Goal: Task Accomplishment & Management: Manage account settings

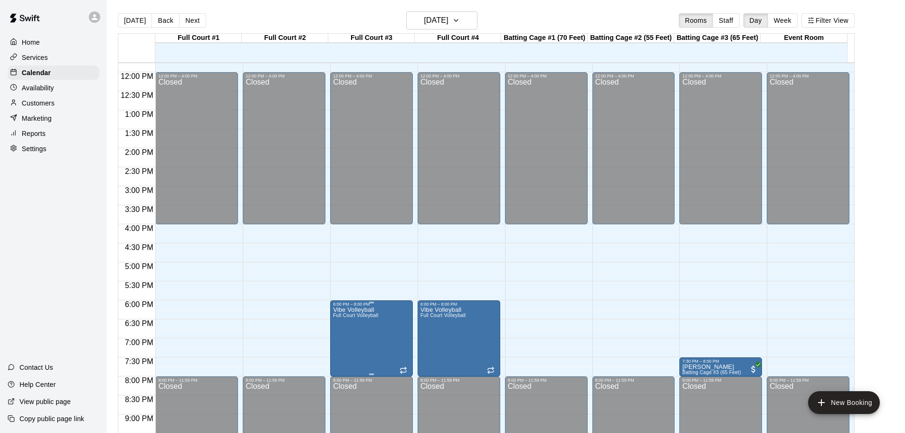
scroll to position [469, 0]
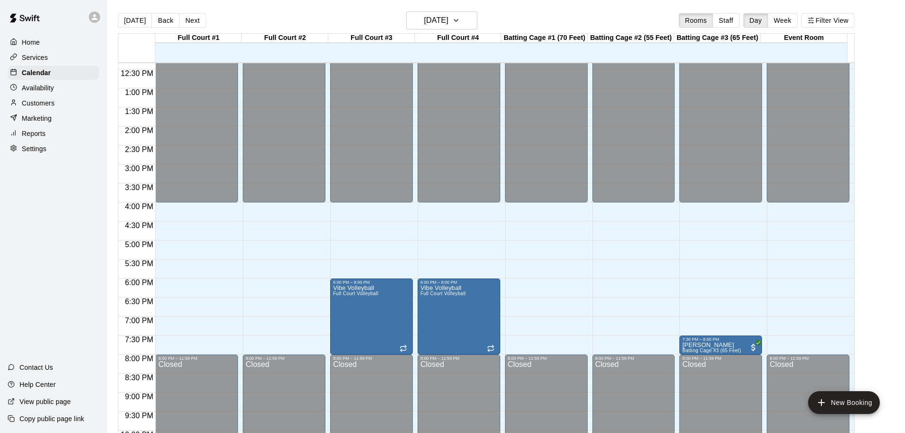
click at [29, 224] on div "Home Services Calendar Availability Customers Marketing Reports Settings Contac…" at bounding box center [53, 216] width 107 height 433
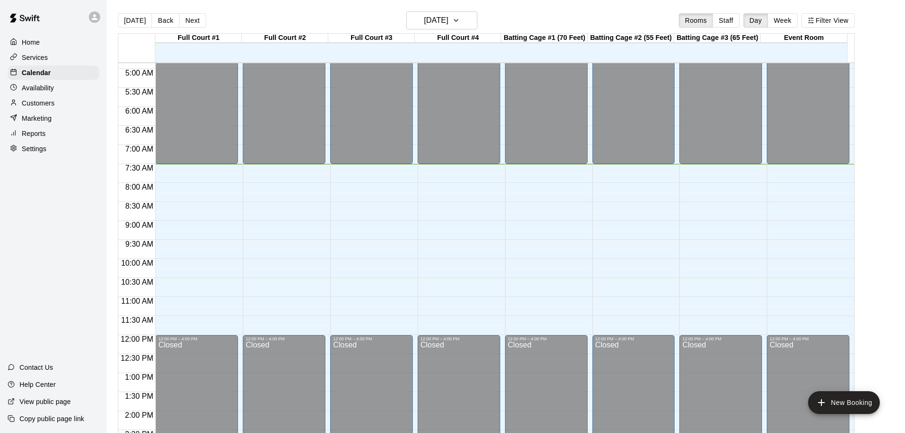
scroll to position [184, 0]
click at [23, 253] on div "Home Services Calendar Availability Customers Marketing Reports Settings Contac…" at bounding box center [53, 216] width 107 height 433
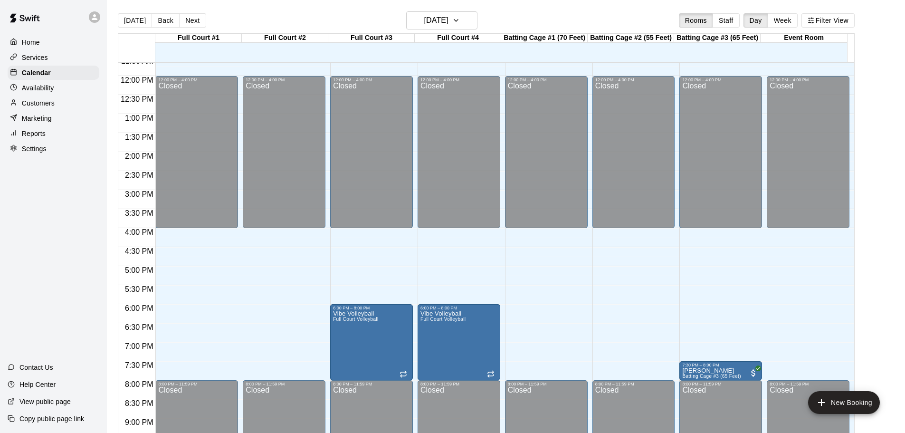
scroll to position [437, 0]
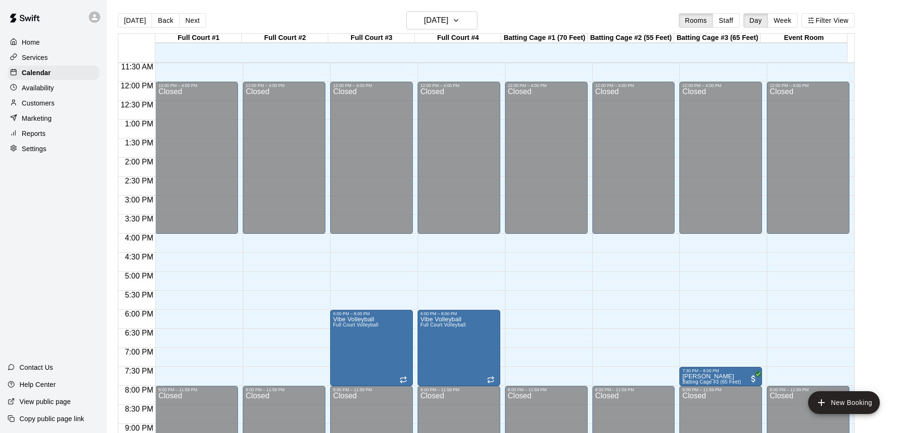
click at [17, 240] on div "Home Services Calendar Availability Customers Marketing Reports Settings Contac…" at bounding box center [53, 216] width 107 height 433
click at [466, 21] on button "[DATE]" at bounding box center [441, 20] width 71 height 18
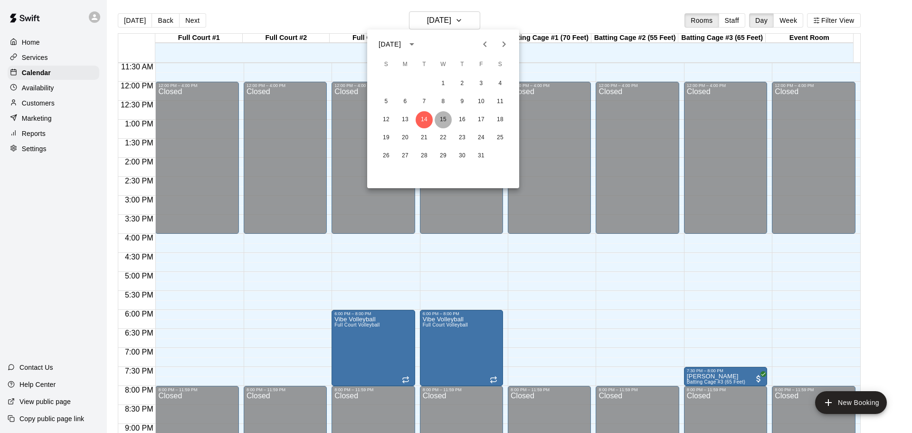
drag, startPoint x: 444, startPoint y: 121, endPoint x: 450, endPoint y: 117, distance: 6.9
click at [445, 120] on button "15" at bounding box center [443, 119] width 17 height 17
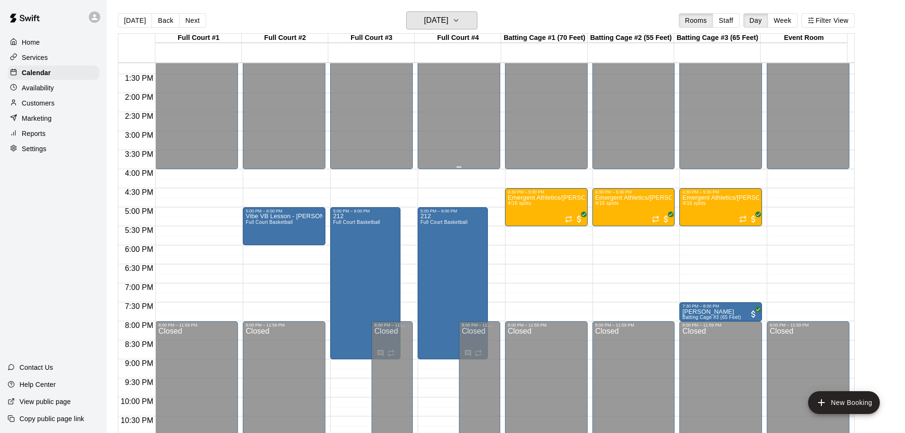
scroll to position [485, 0]
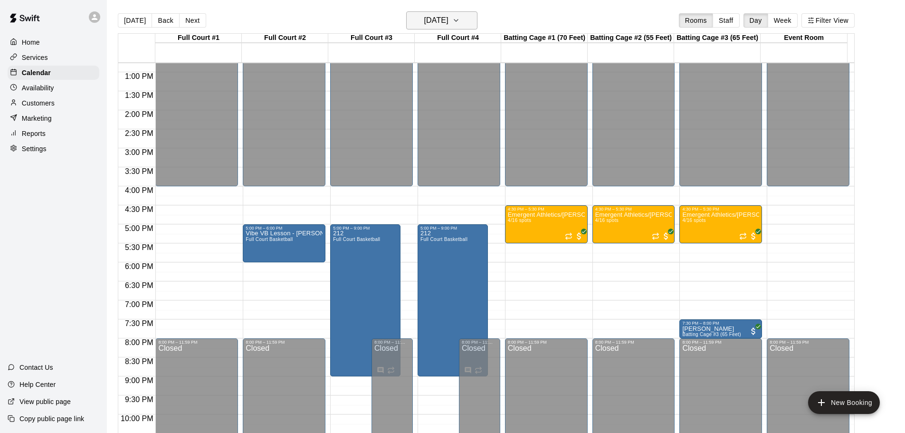
click at [448, 26] on h6 "[DATE]" at bounding box center [436, 20] width 24 height 13
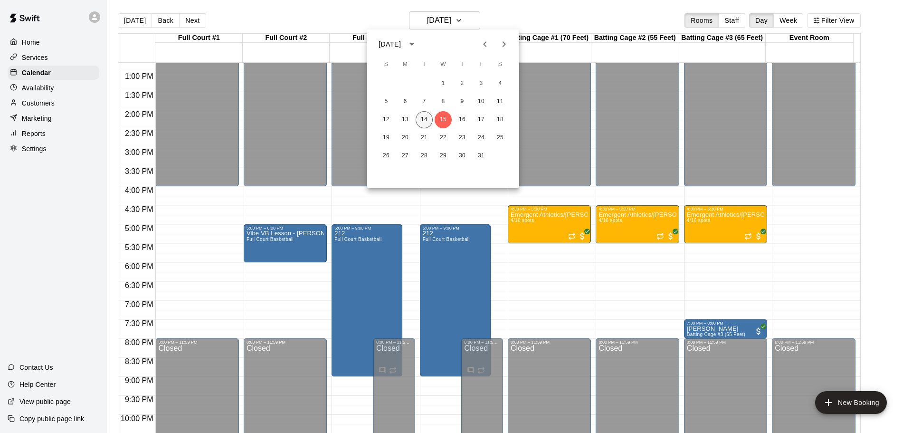
click at [424, 116] on button "14" at bounding box center [424, 119] width 17 height 17
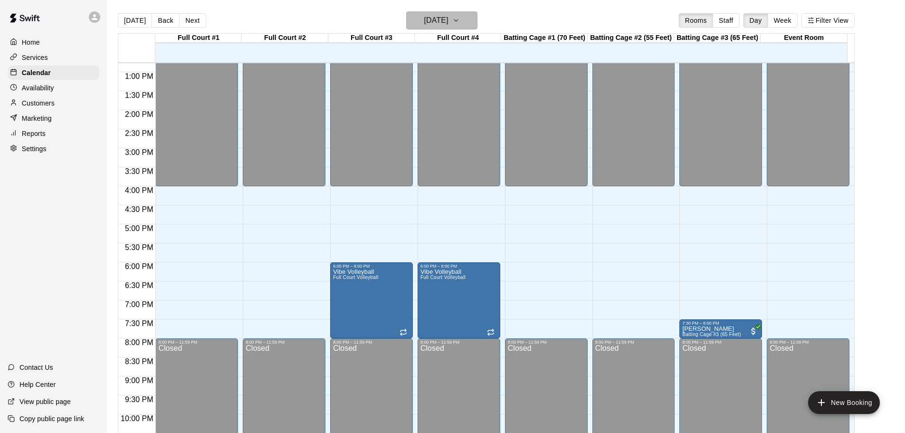
click at [468, 20] on button "[DATE]" at bounding box center [441, 20] width 71 height 18
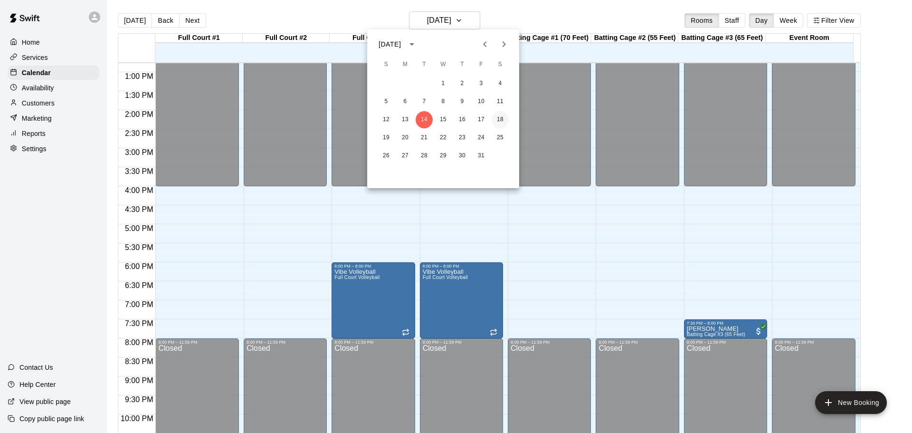
click at [500, 120] on button "18" at bounding box center [500, 119] width 17 height 17
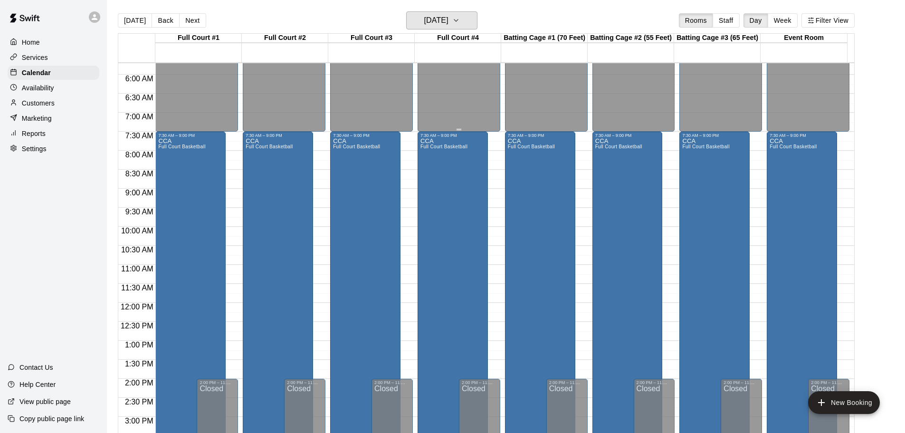
scroll to position [200, 0]
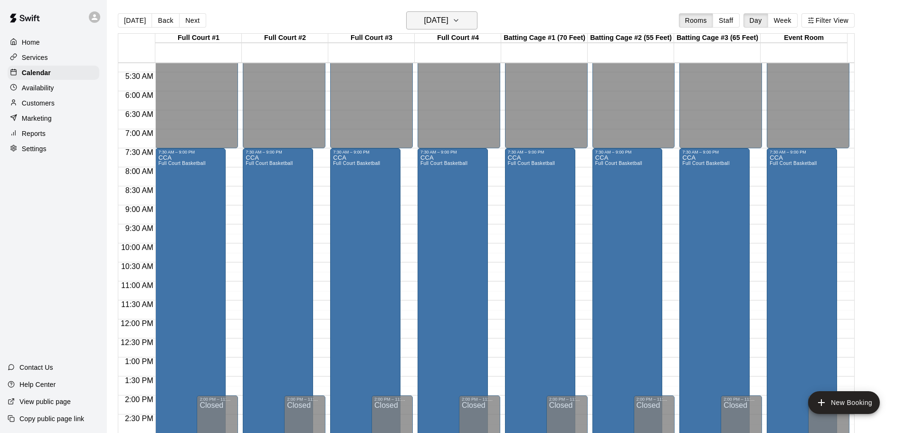
click at [458, 20] on icon "button" at bounding box center [456, 20] width 4 height 2
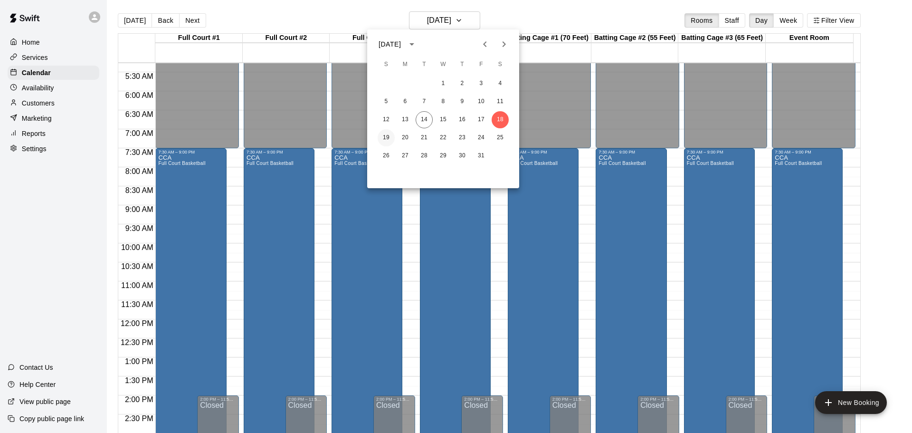
click at [388, 135] on button "19" at bounding box center [386, 137] width 17 height 17
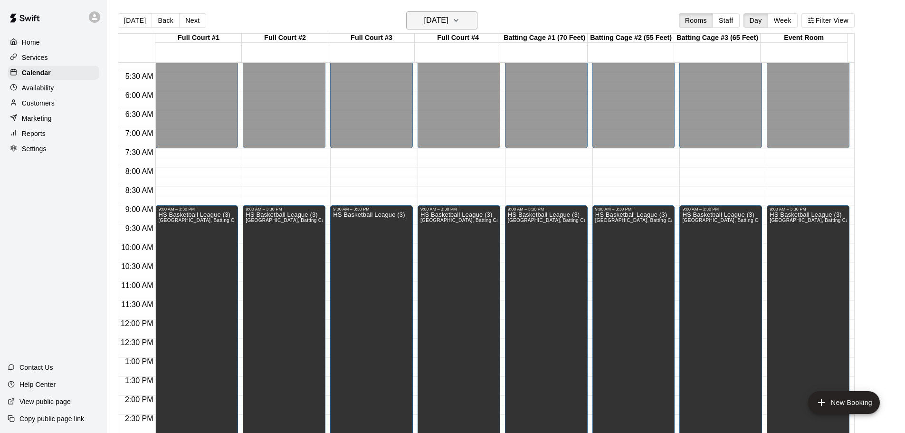
click at [460, 22] on icon "button" at bounding box center [456, 20] width 8 height 11
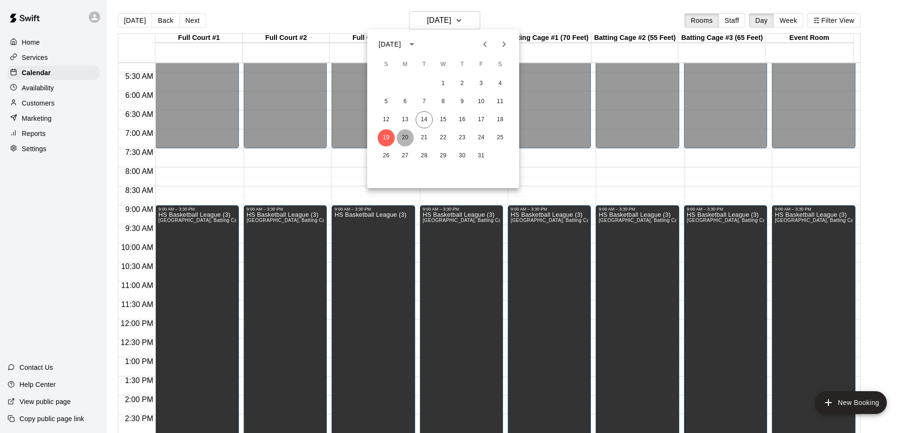
click at [404, 134] on button "20" at bounding box center [405, 137] width 17 height 17
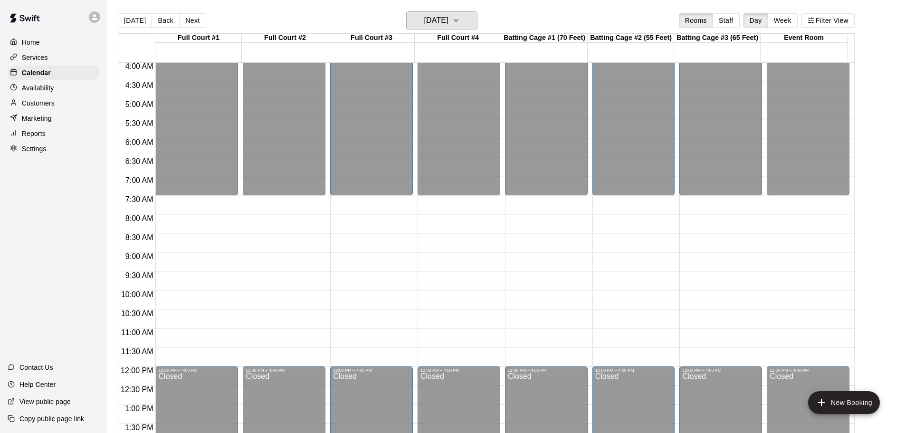
scroll to position [152, 0]
click at [456, 13] on button "[DATE]" at bounding box center [441, 20] width 71 height 18
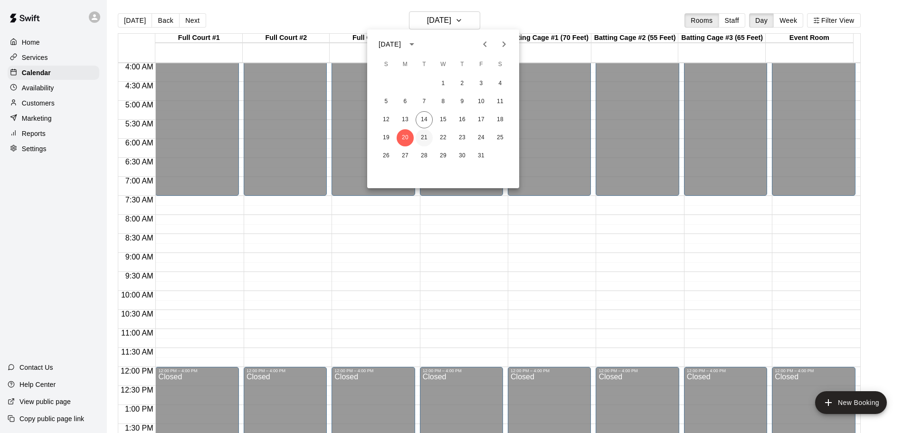
click at [422, 137] on button "21" at bounding box center [424, 137] width 17 height 17
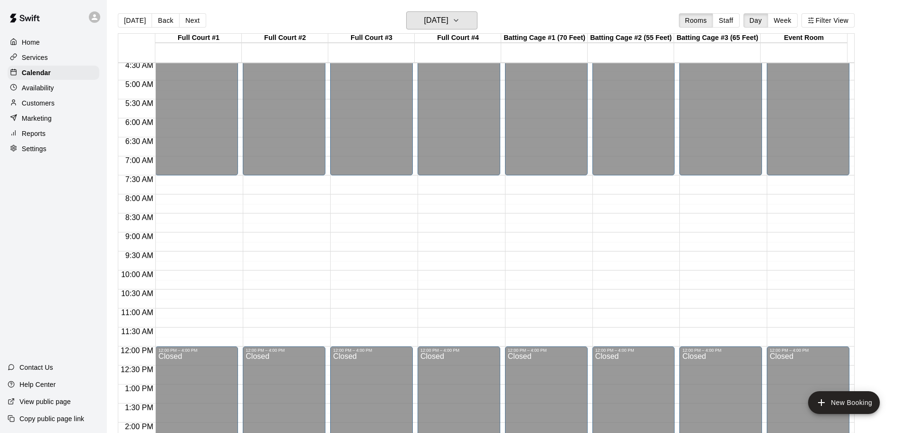
scroll to position [190, 0]
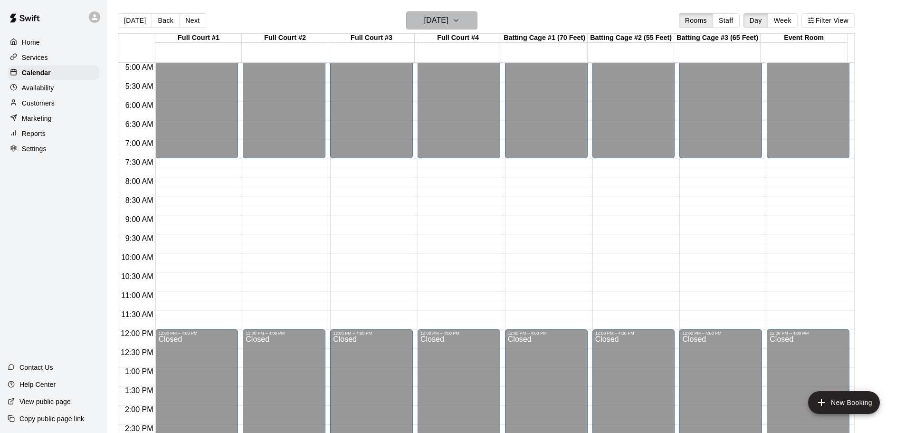
click at [467, 22] on button "[DATE]" at bounding box center [441, 20] width 71 height 18
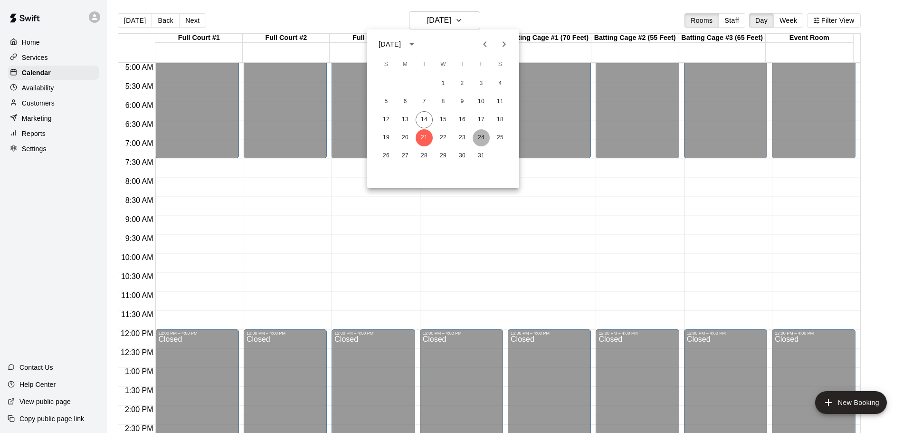
click at [480, 136] on button "24" at bounding box center [481, 137] width 17 height 17
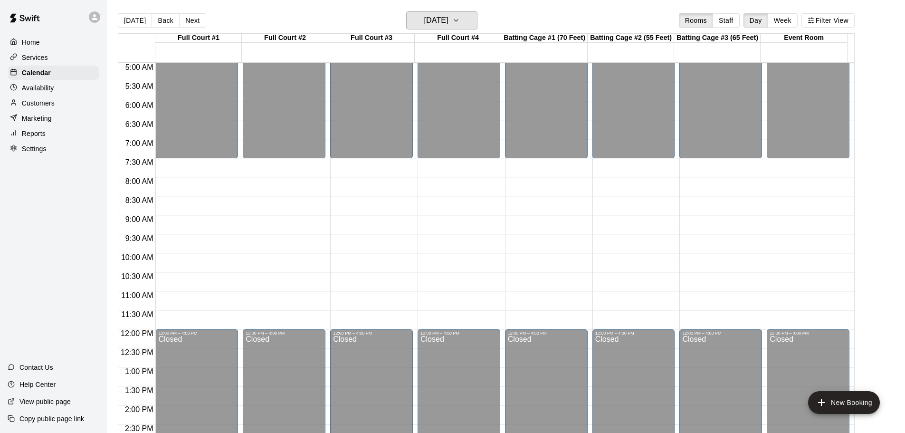
scroll to position [142, 0]
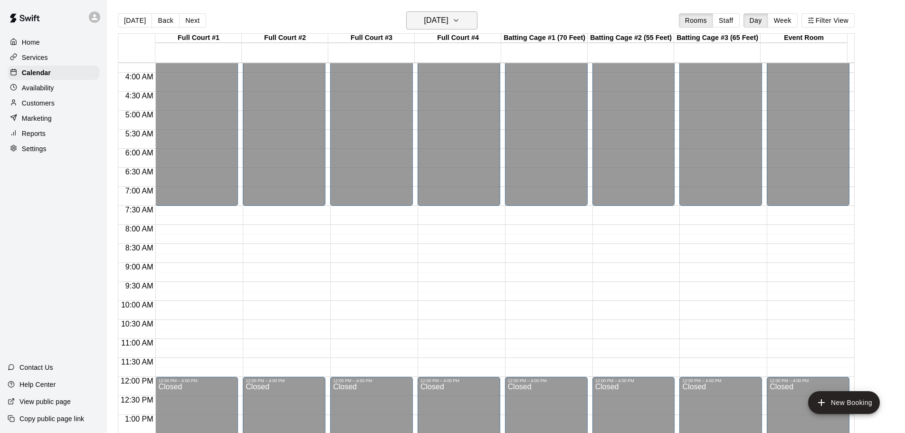
click at [473, 22] on button "[DATE]" at bounding box center [441, 20] width 71 height 18
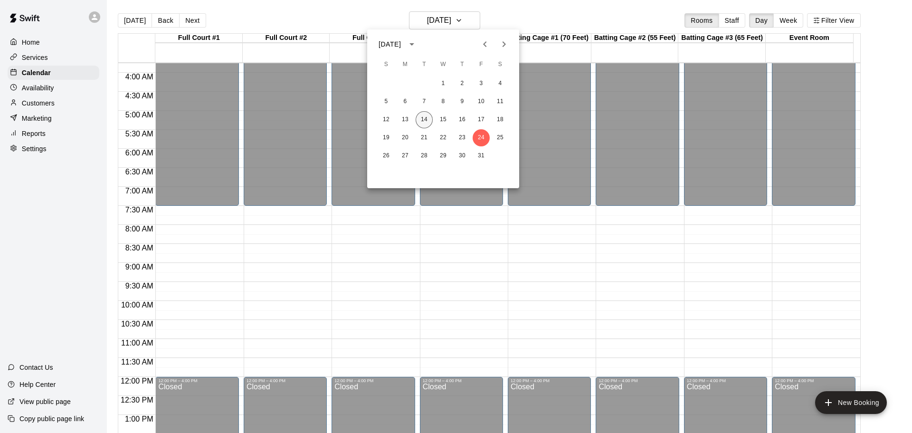
click at [425, 120] on button "14" at bounding box center [424, 119] width 17 height 17
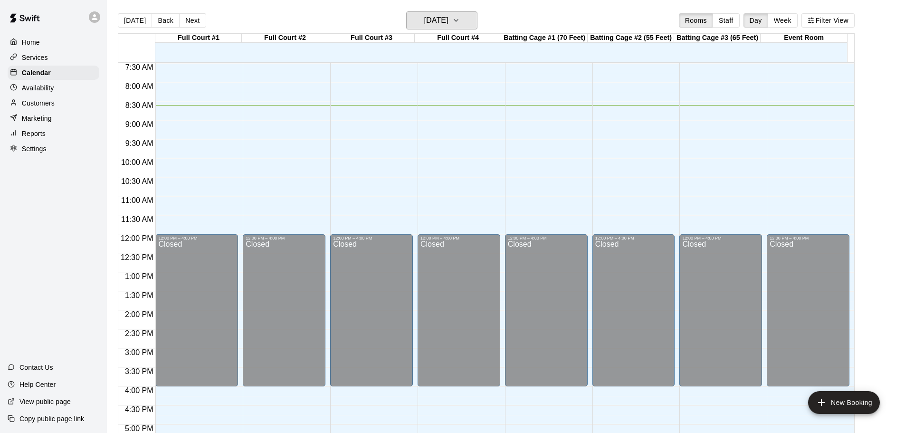
scroll to position [427, 0]
